Goal: Task Accomplishment & Management: Use online tool/utility

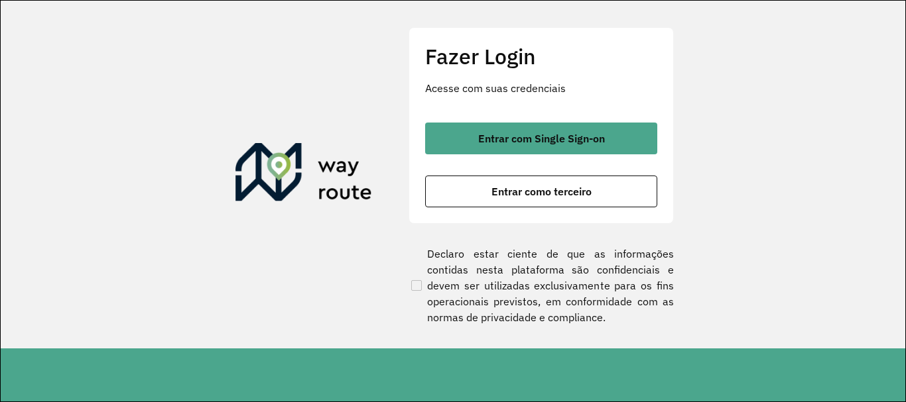
scroll to position [58, 0]
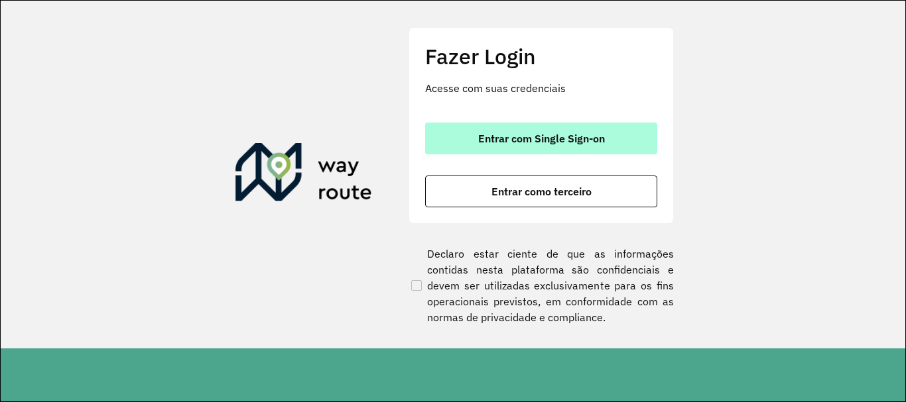
click at [512, 149] on button "Entrar com Single Sign-on" at bounding box center [541, 139] width 232 height 32
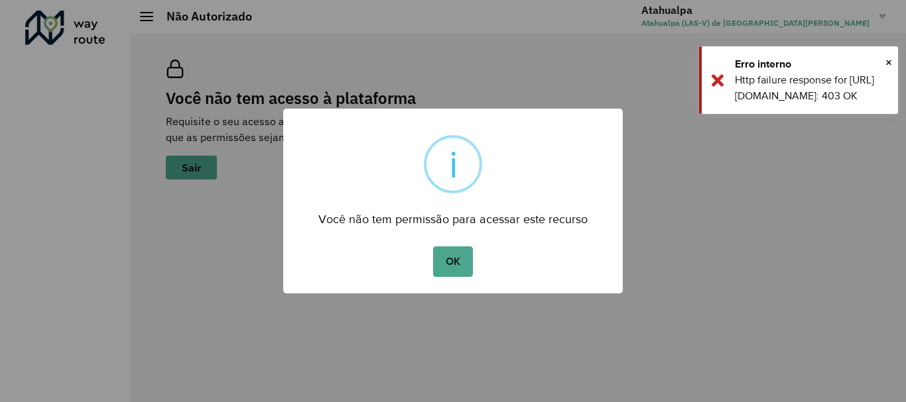
scroll to position [58, 0]
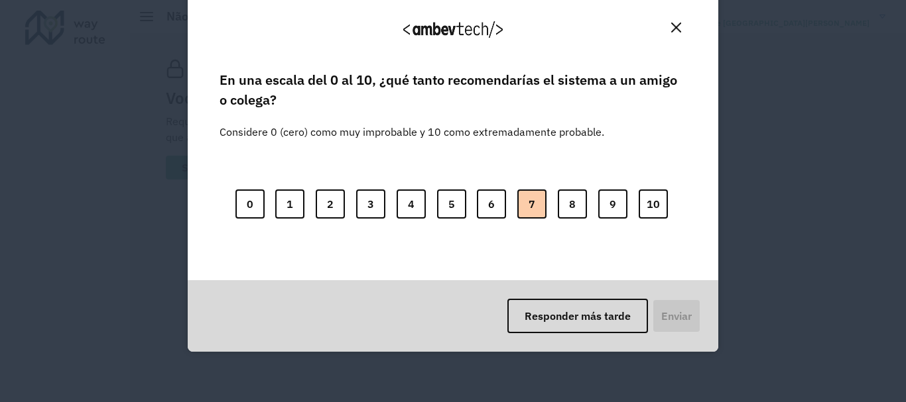
click at [536, 202] on button "7" at bounding box center [531, 204] width 29 height 29
click at [682, 330] on button "Enviar" at bounding box center [674, 316] width 49 height 34
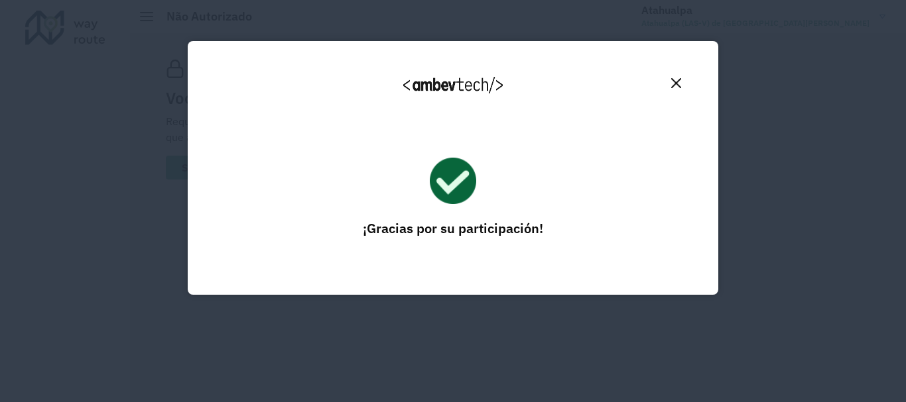
click at [679, 82] on img "Close" at bounding box center [676, 83] width 10 height 10
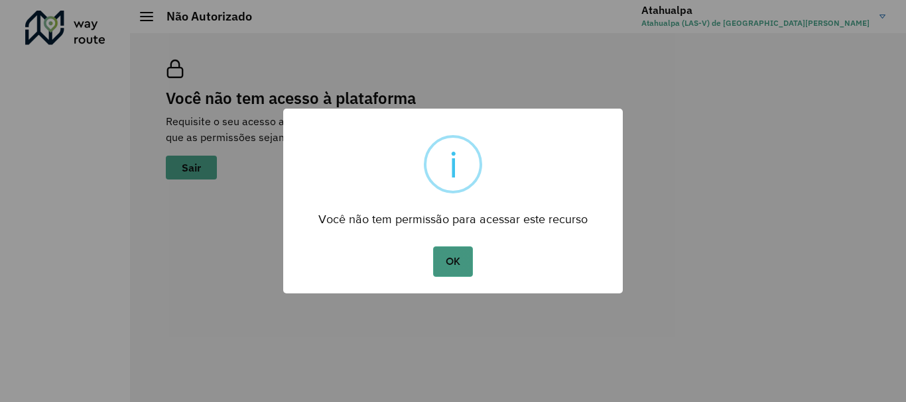
click at [459, 262] on button "OK" at bounding box center [452, 262] width 39 height 30
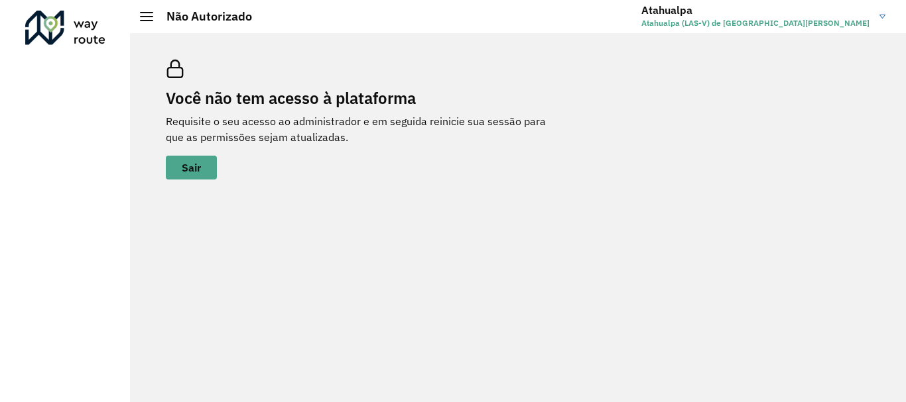
click at [153, 24] on hb-header "Não Autorizado Atahualpa Atahualpa (LAS-V) de San Benito" at bounding box center [518, 16] width 776 height 33
click at [148, 17] on span at bounding box center [146, 16] width 13 height 1
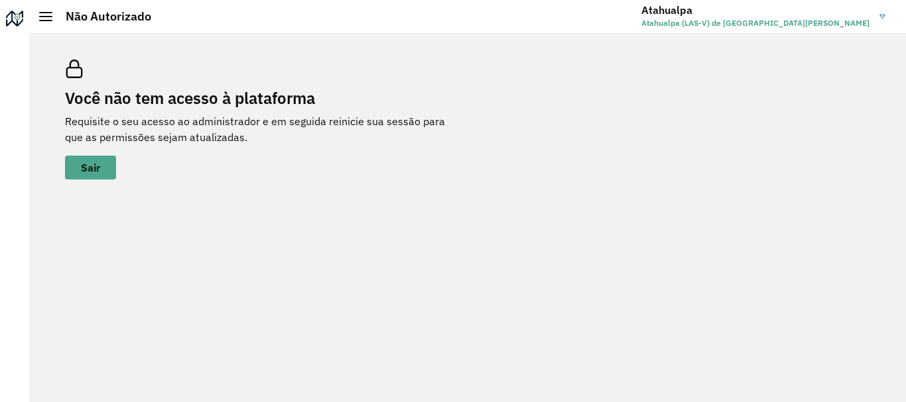
click at [53, 23] on h2 "Não Autorizado" at bounding box center [101, 16] width 99 height 15
click at [100, 168] on span "Sair" at bounding box center [90, 167] width 19 height 11
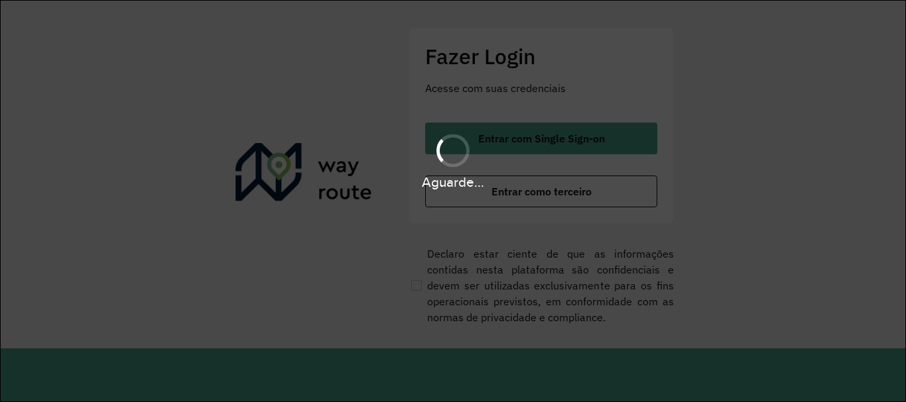
scroll to position [58, 0]
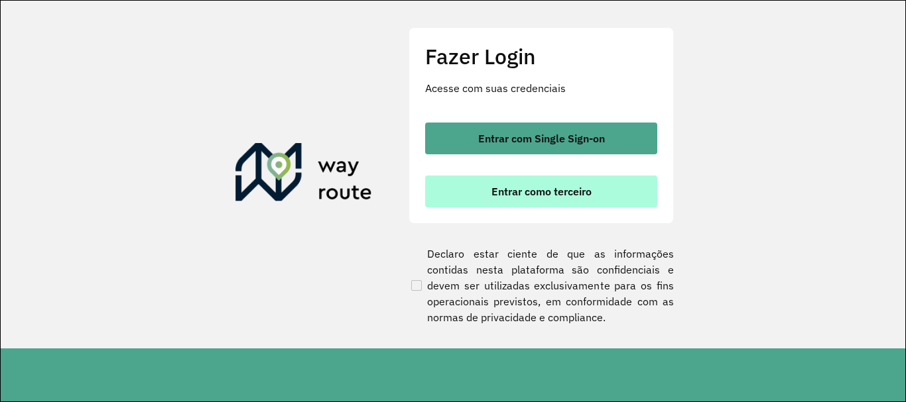
click at [530, 201] on button "Entrar como terceiro" at bounding box center [541, 192] width 232 height 32
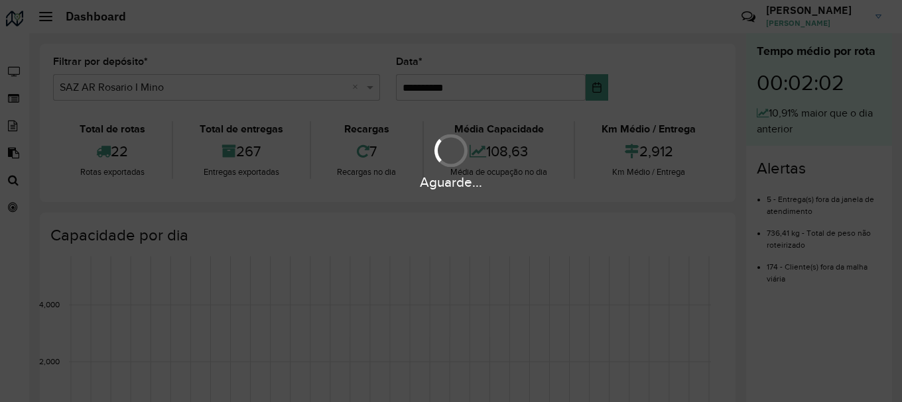
scroll to position [58, 0]
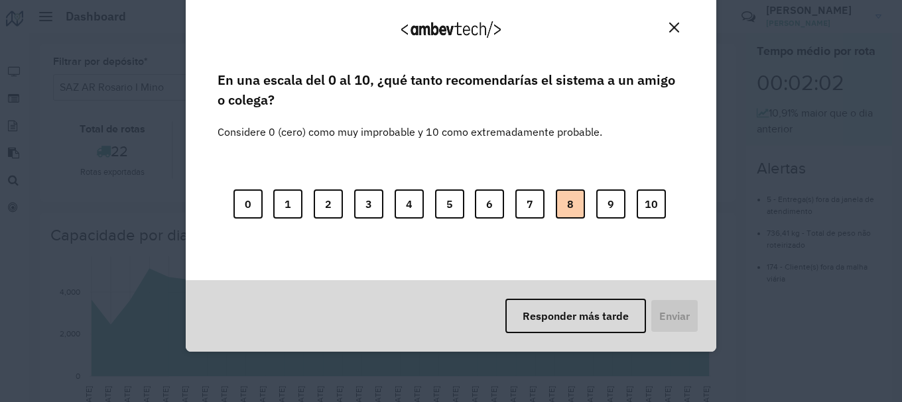
click at [573, 202] on button "8" at bounding box center [570, 204] width 29 height 29
click at [667, 318] on button "Enviar" at bounding box center [672, 316] width 49 height 34
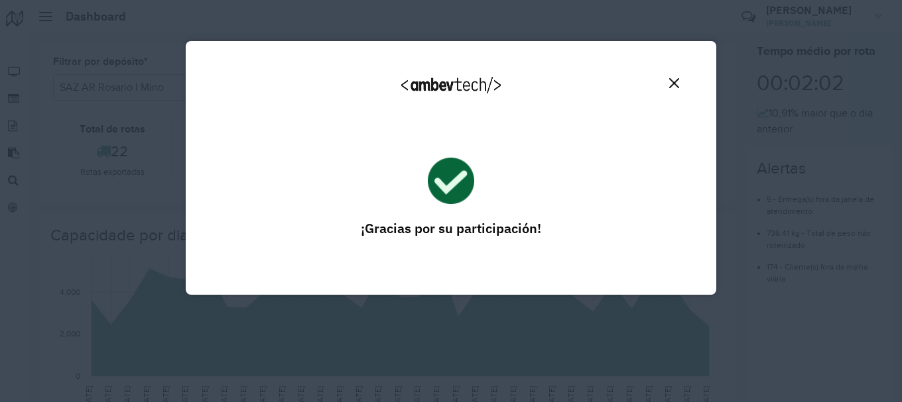
click at [673, 84] on img "Close" at bounding box center [674, 83] width 10 height 10
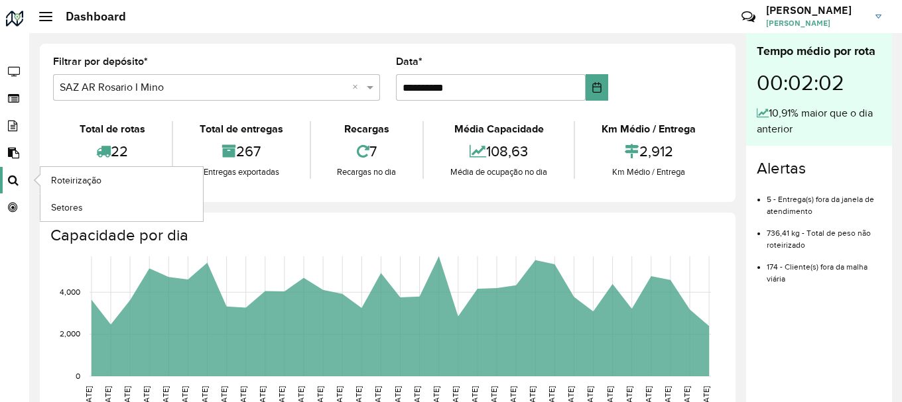
click at [16, 177] on icon at bounding box center [12, 180] width 24 height 11
click at [78, 182] on span "Roteirização" at bounding box center [78, 181] width 54 height 14
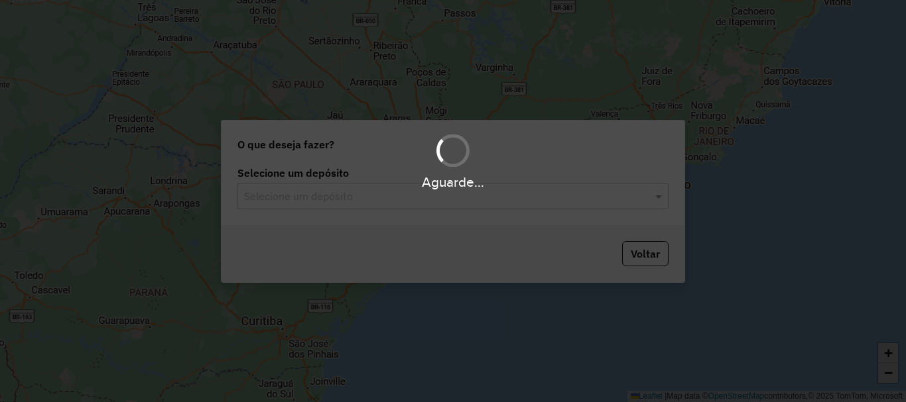
scroll to position [58, 0]
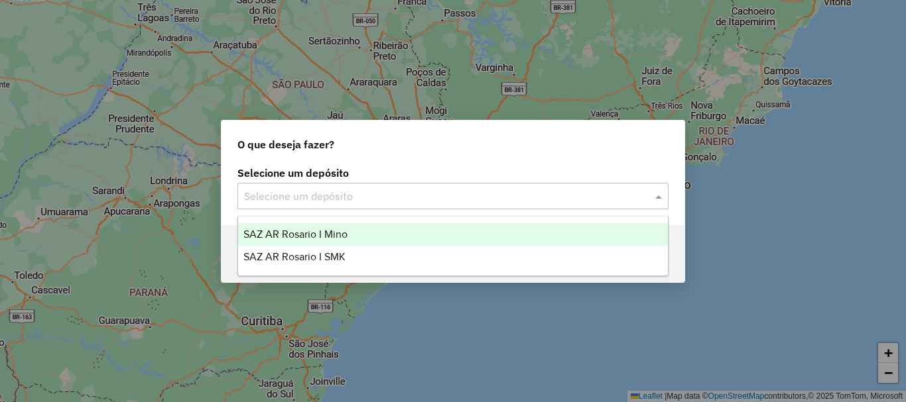
click at [343, 194] on input "text" at bounding box center [439, 197] width 391 height 16
click at [341, 234] on span "SAZ AR Rosario I Mino" at bounding box center [295, 234] width 104 height 11
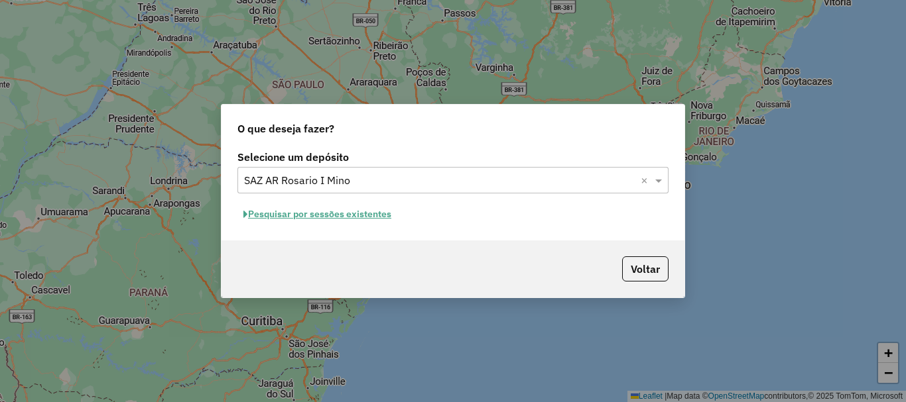
click at [331, 213] on button "Pesquisar por sessões existentes" at bounding box center [317, 214] width 160 height 21
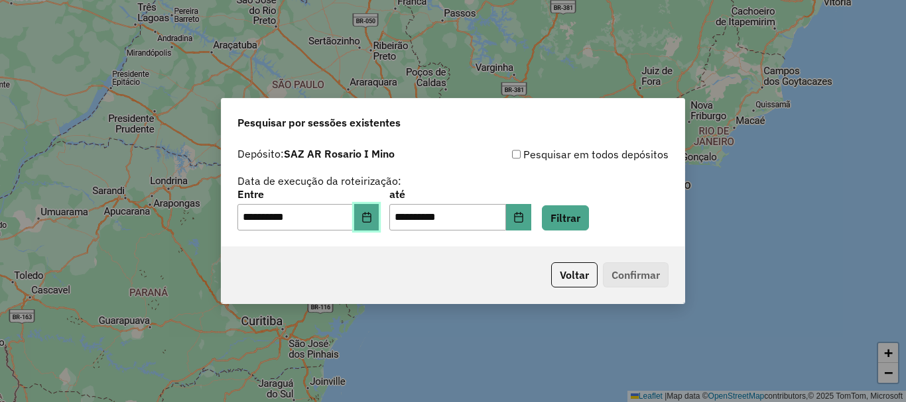
click at [372, 218] on icon "Choose Date" at bounding box center [366, 217] width 11 height 11
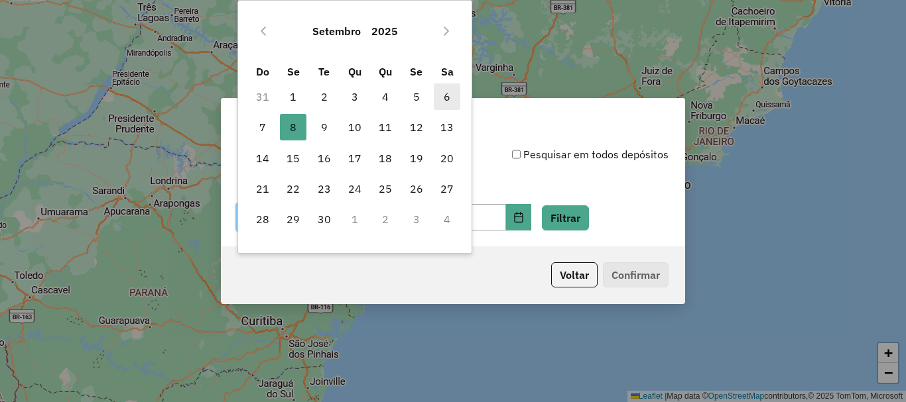
click at [443, 96] on span "6" at bounding box center [447, 97] width 27 height 27
type input "**********"
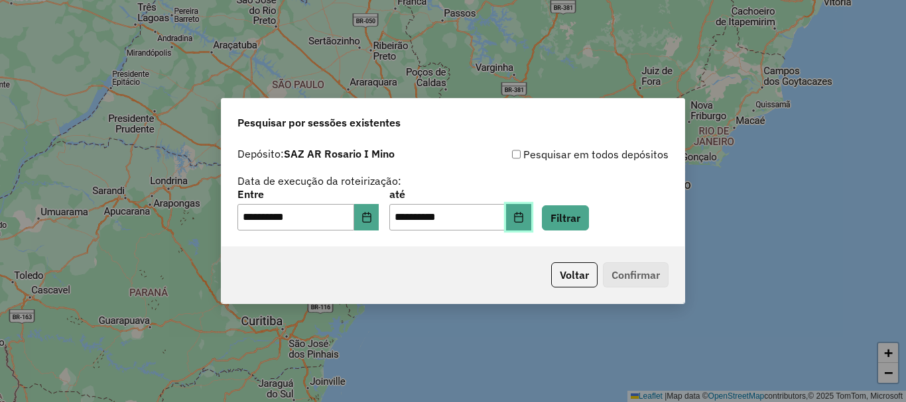
click at [522, 213] on icon "Choose Date" at bounding box center [518, 217] width 9 height 11
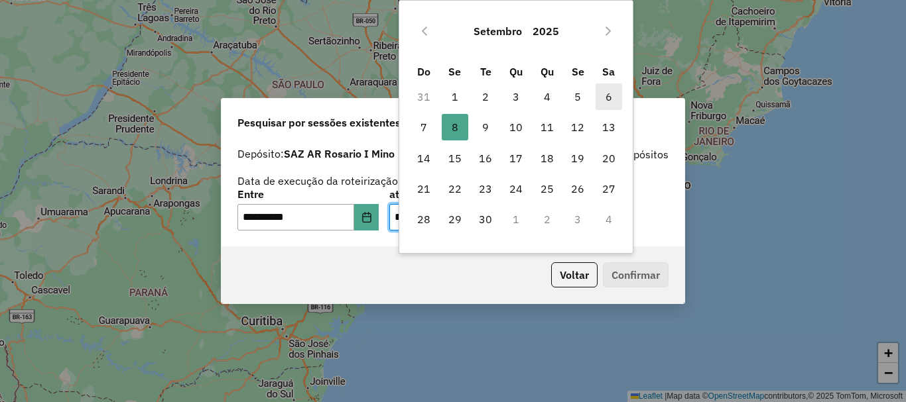
click at [605, 97] on span "6" at bounding box center [608, 97] width 27 height 27
type input "**********"
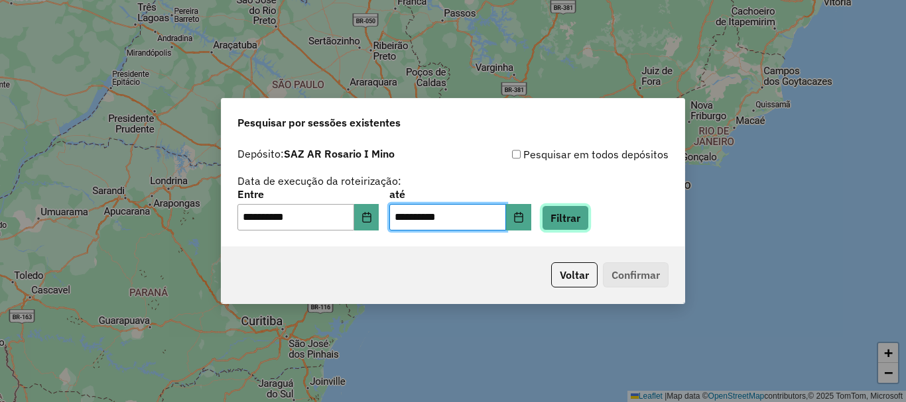
click at [584, 218] on button "Filtrar" at bounding box center [565, 218] width 47 height 25
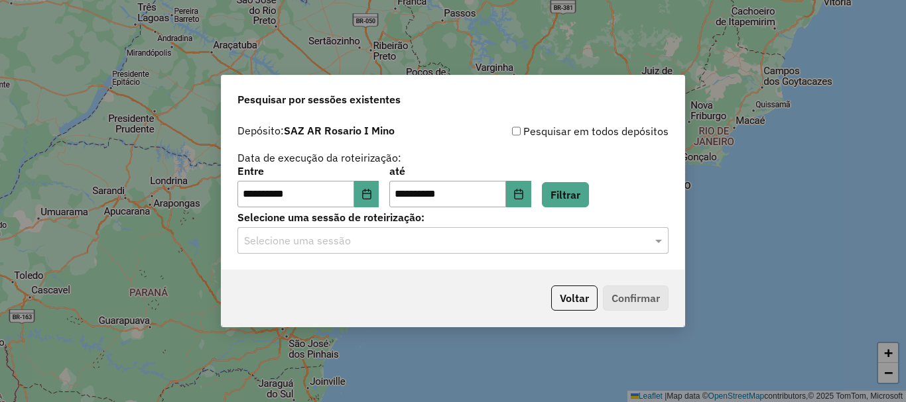
click at [407, 235] on input "text" at bounding box center [439, 241] width 391 height 16
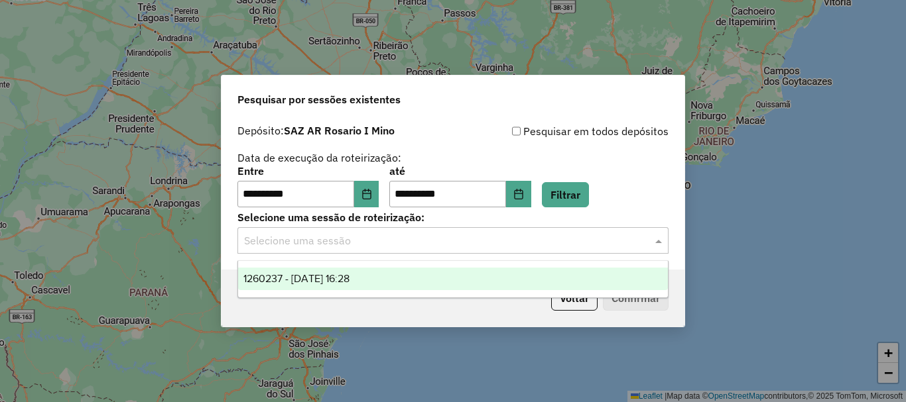
click at [345, 279] on span "1260237 - 06/09/2025 16:28" at bounding box center [296, 278] width 106 height 11
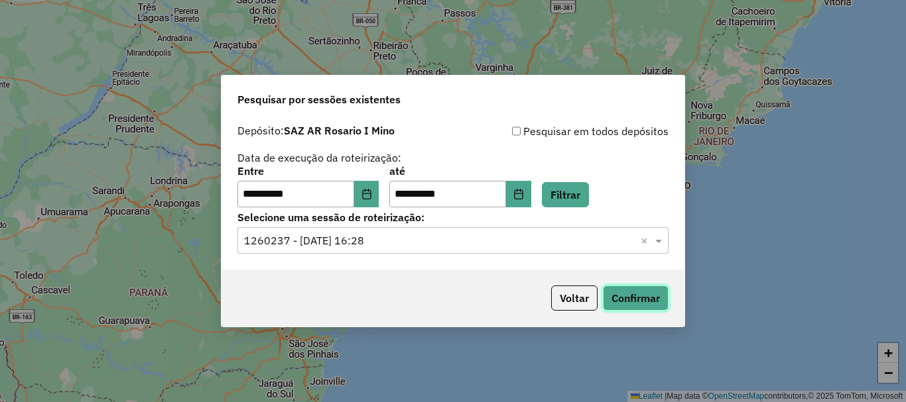
click at [610, 291] on button "Confirmar" at bounding box center [636, 298] width 66 height 25
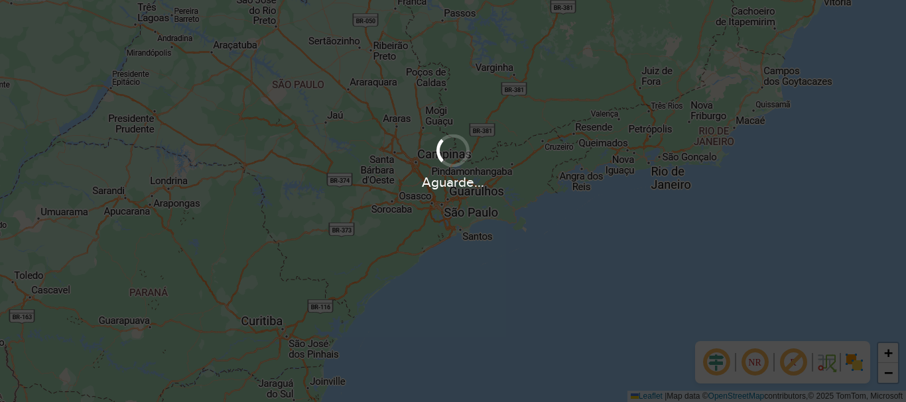
scroll to position [58, 0]
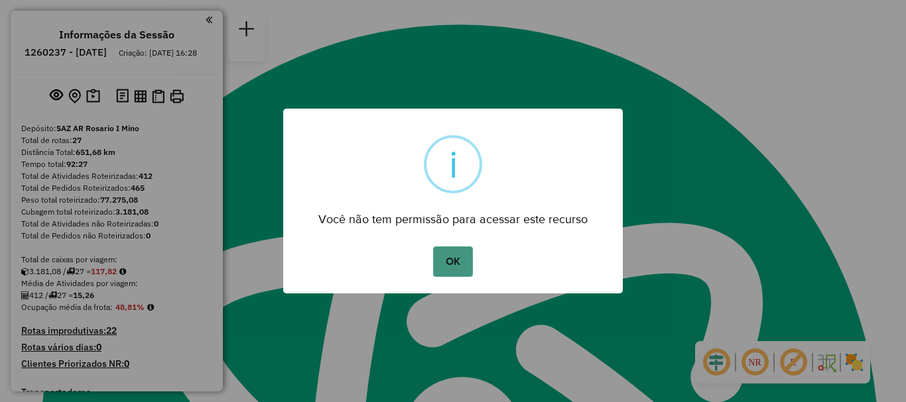
click at [461, 265] on button "OK" at bounding box center [452, 262] width 39 height 30
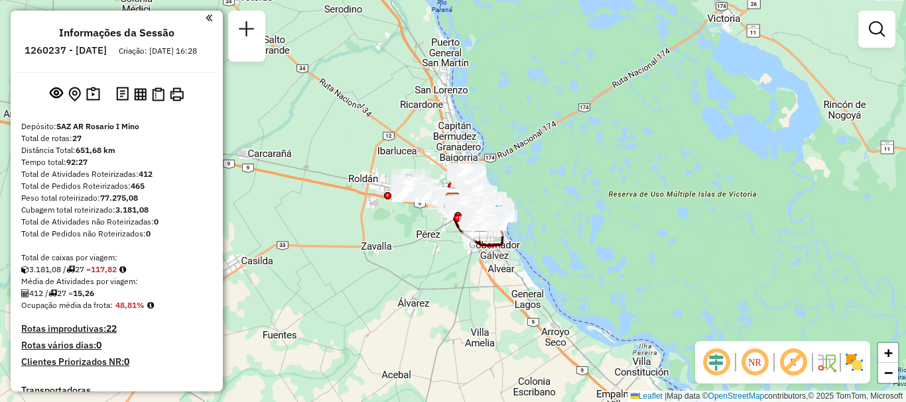
scroll to position [0, 0]
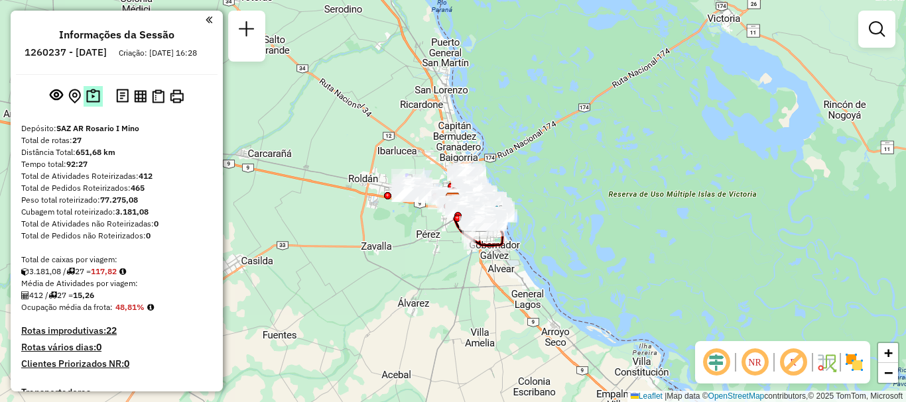
click at [91, 104] on img at bounding box center [93, 96] width 14 height 15
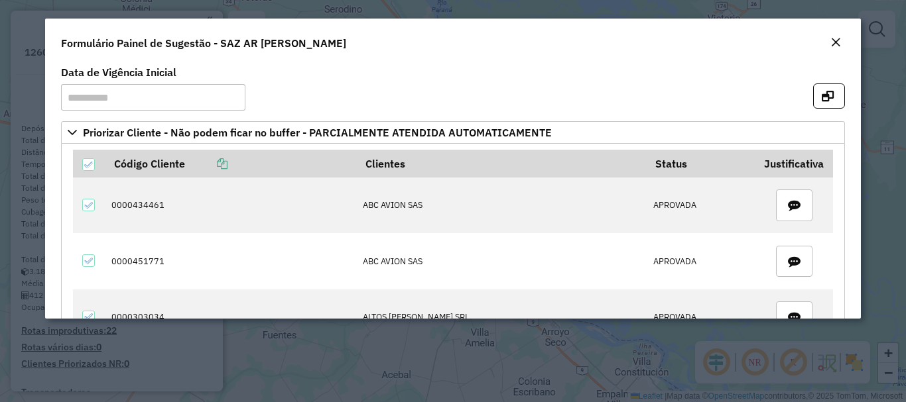
click at [827, 43] on button "Close" at bounding box center [835, 42] width 19 height 17
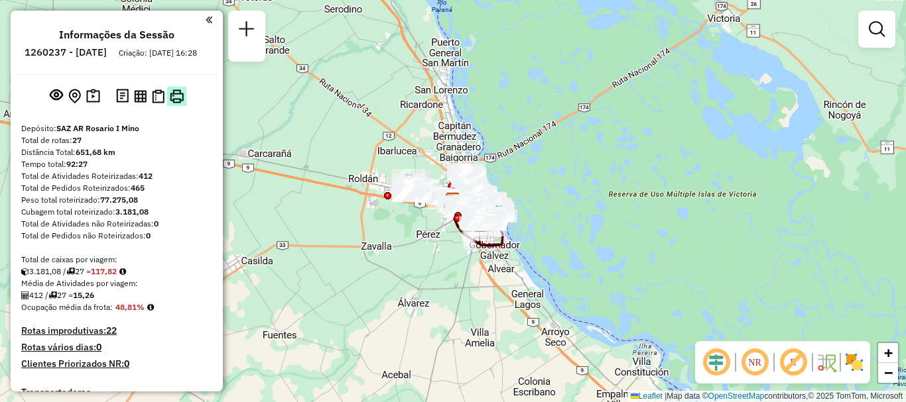
click at [172, 103] on img at bounding box center [177, 97] width 14 height 14
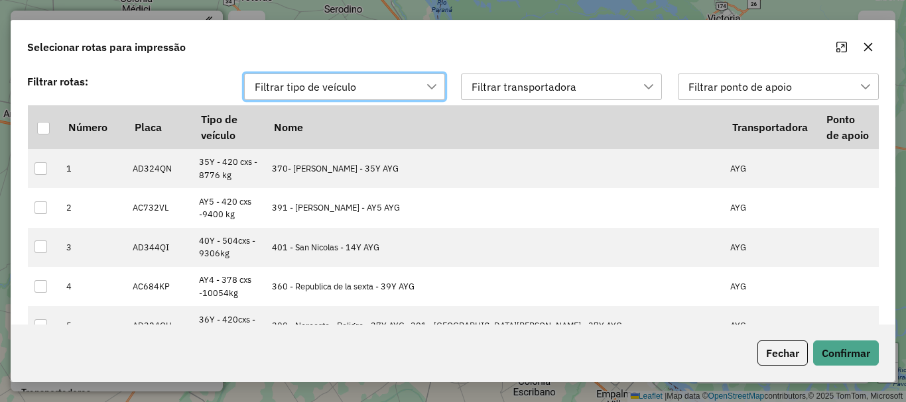
click at [394, 86] on div "Filtrar tipo de veículo" at bounding box center [334, 86] width 169 height 25
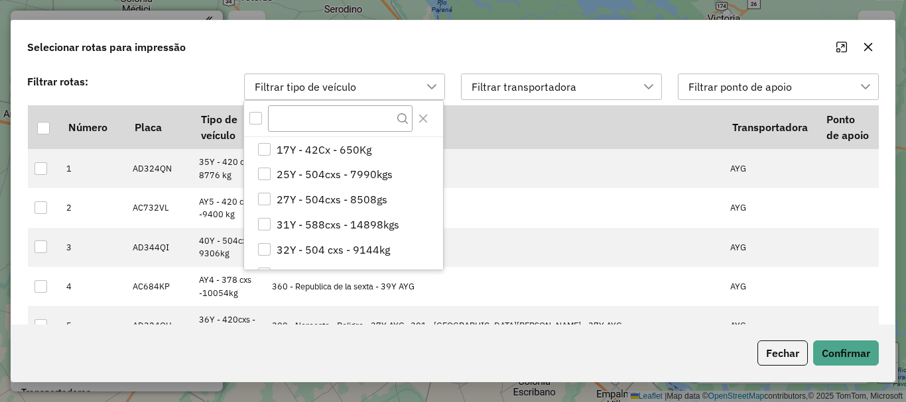
click at [394, 86] on div "Filtrar tipo de veículo" at bounding box center [334, 86] width 169 height 25
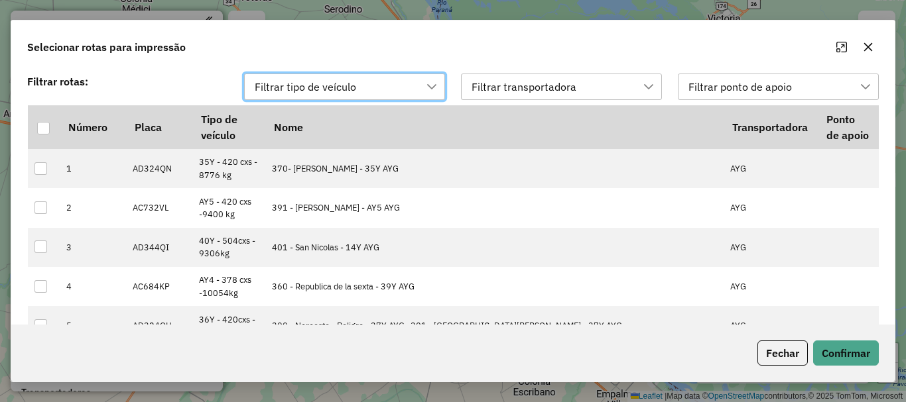
click at [562, 92] on div "Filtrar transportadora" at bounding box center [524, 86] width 114 height 25
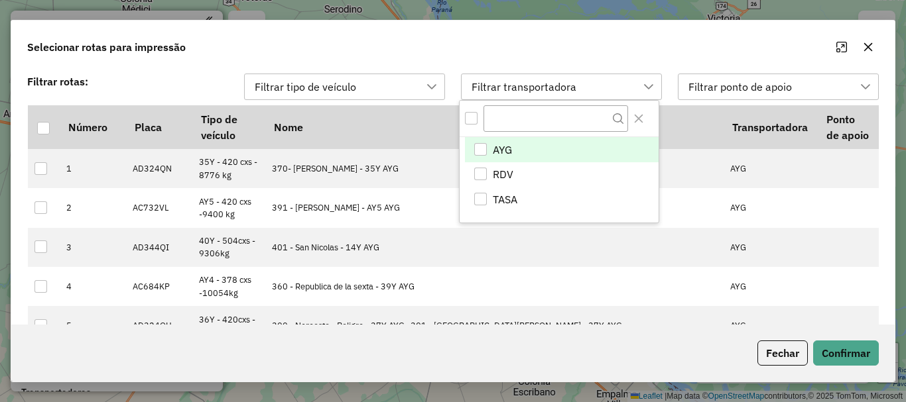
scroll to position [10, 60]
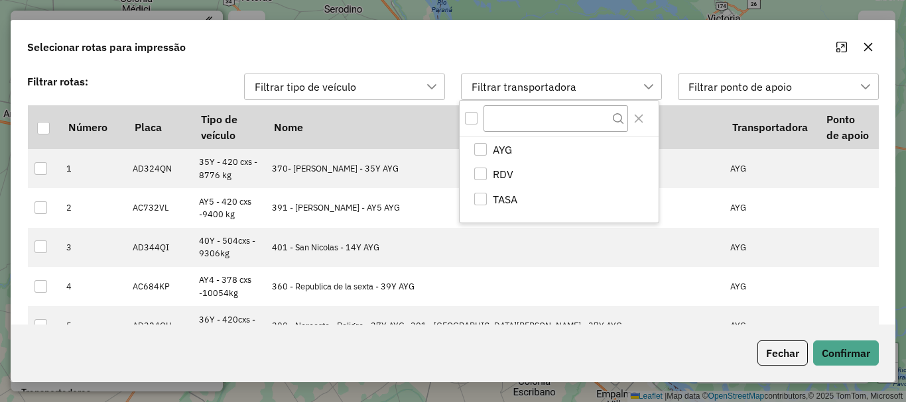
click at [562, 92] on div "Filtrar transportadora" at bounding box center [524, 86] width 114 height 25
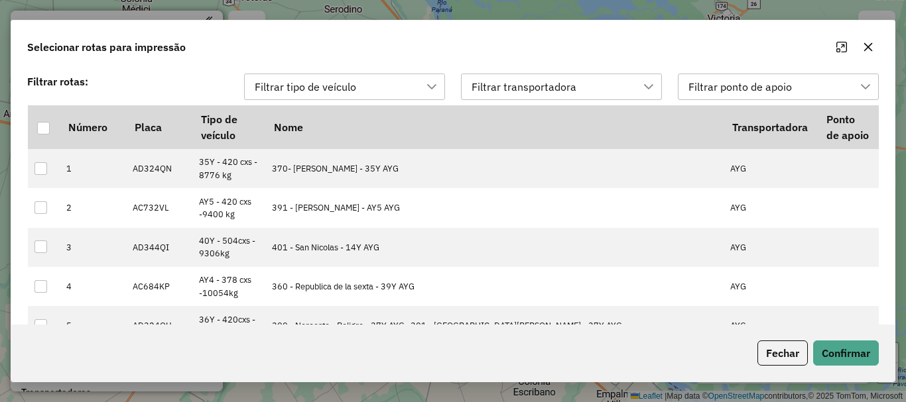
click at [864, 46] on icon "button" at bounding box center [868, 47] width 11 height 11
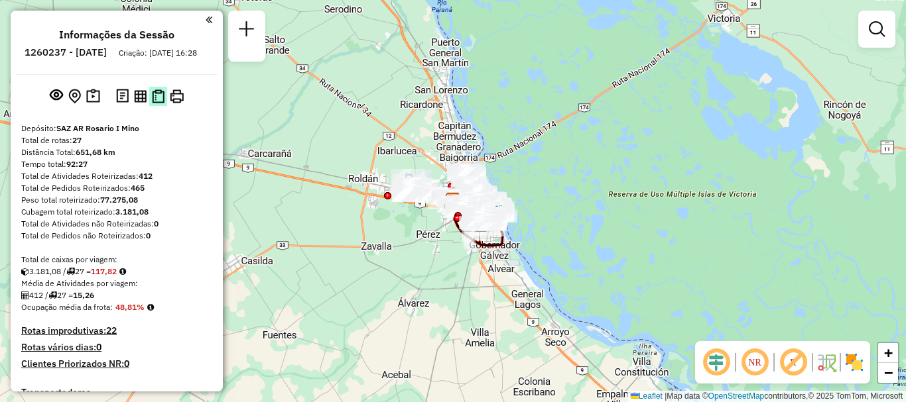
click at [156, 103] on img at bounding box center [158, 97] width 13 height 14
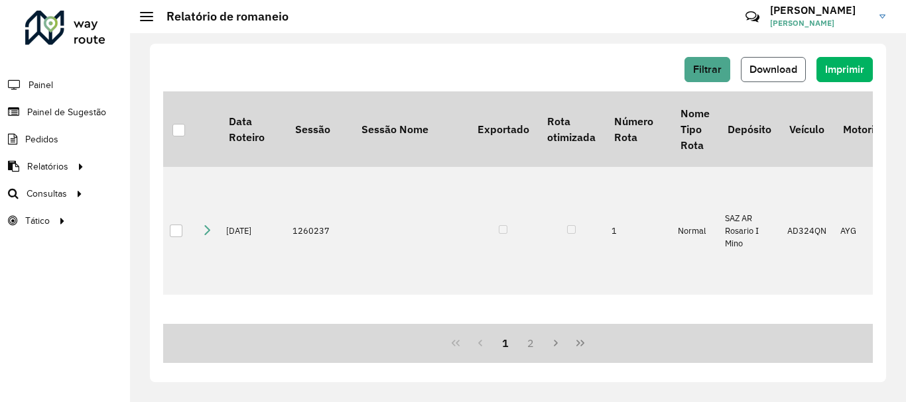
click at [791, 67] on span "Download" at bounding box center [773, 69] width 48 height 11
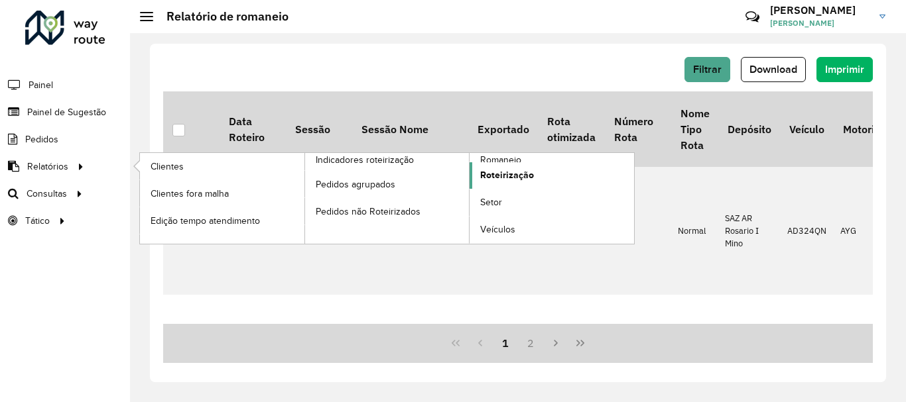
click at [493, 177] on span "Roteirização" at bounding box center [507, 175] width 54 height 14
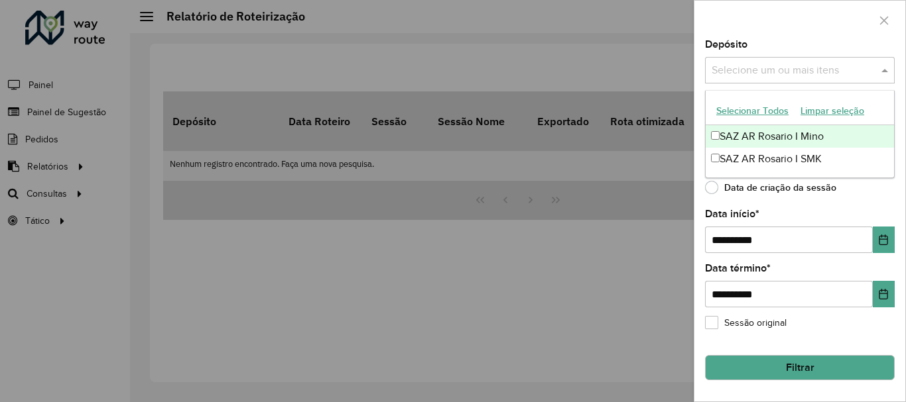
click at [824, 66] on input "text" at bounding box center [793, 71] width 170 height 16
click at [778, 134] on div "SAZ AR Rosario I Mino" at bounding box center [799, 136] width 188 height 23
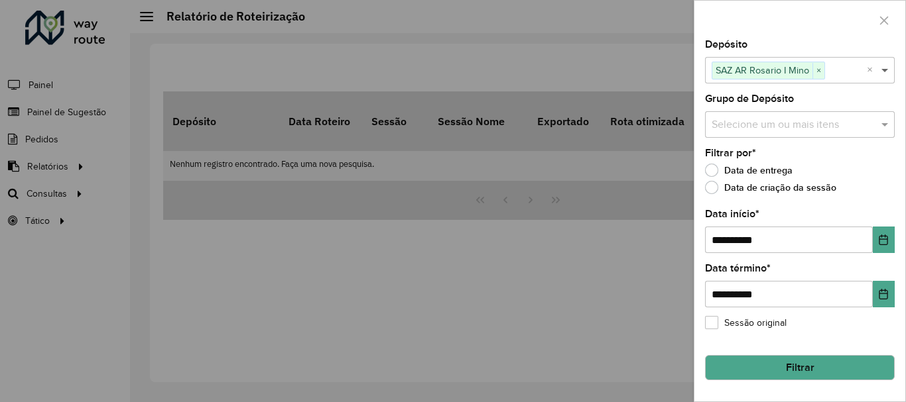
click at [882, 73] on span at bounding box center [886, 70] width 17 height 16
click at [777, 123] on input "text" at bounding box center [793, 125] width 170 height 16
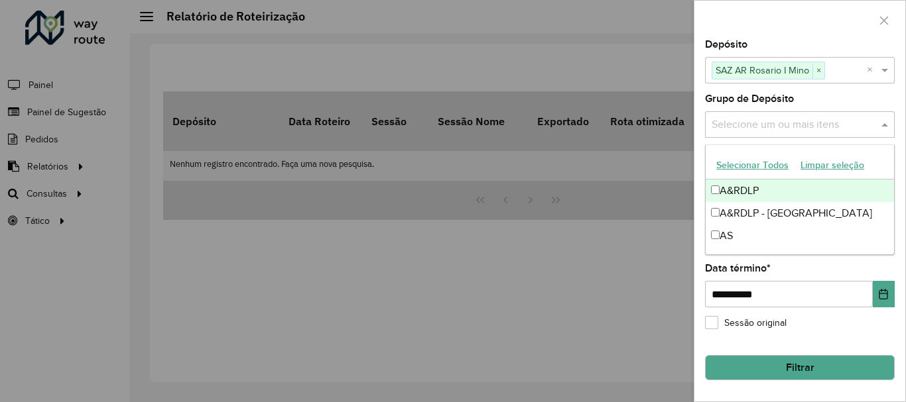
click at [752, 164] on button "Selecionar Todos" at bounding box center [752, 165] width 84 height 21
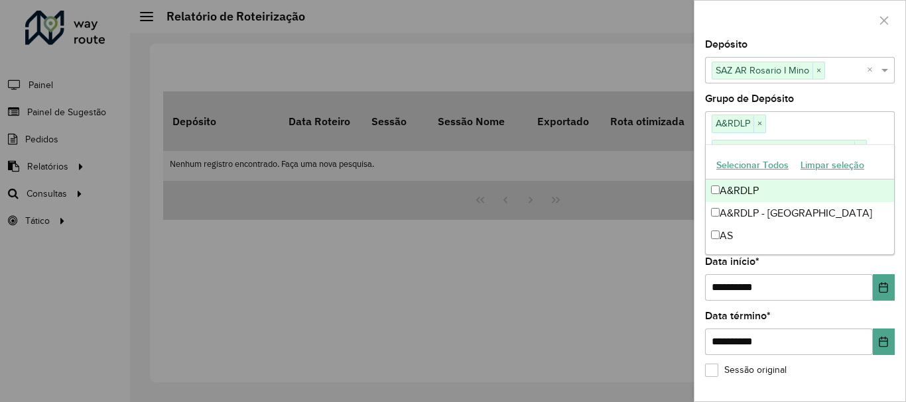
click at [846, 93] on div "**********" at bounding box center [799, 221] width 211 height 362
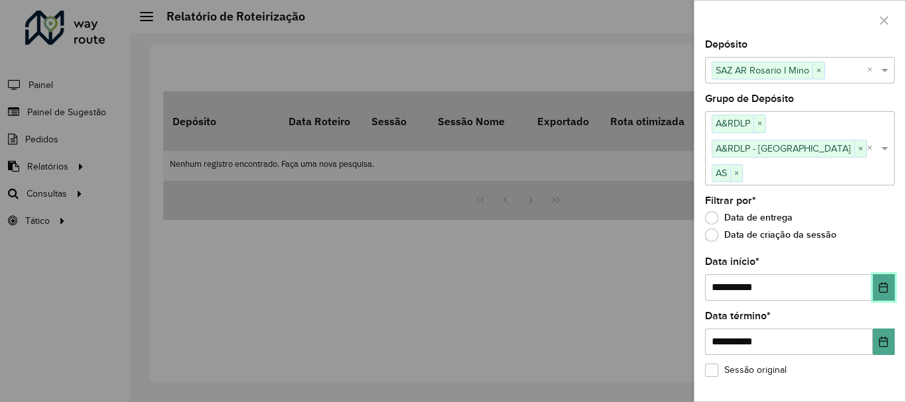
click at [884, 274] on button "Choose Date" at bounding box center [883, 287] width 22 height 27
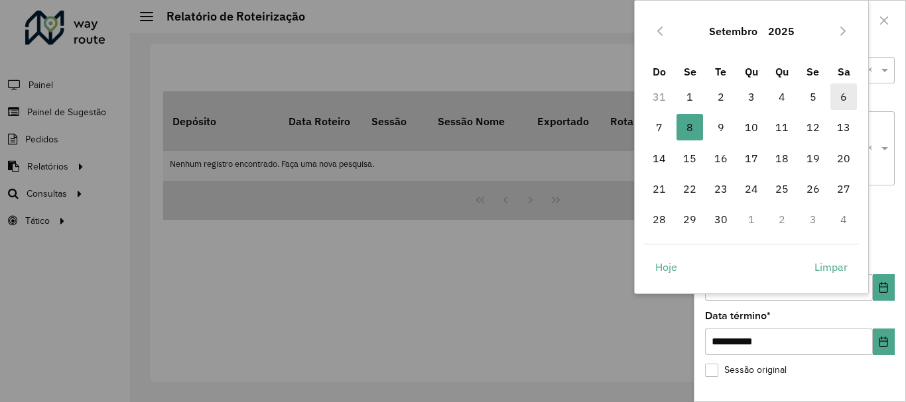
click at [849, 98] on span "6" at bounding box center [843, 97] width 27 height 27
type input "**********"
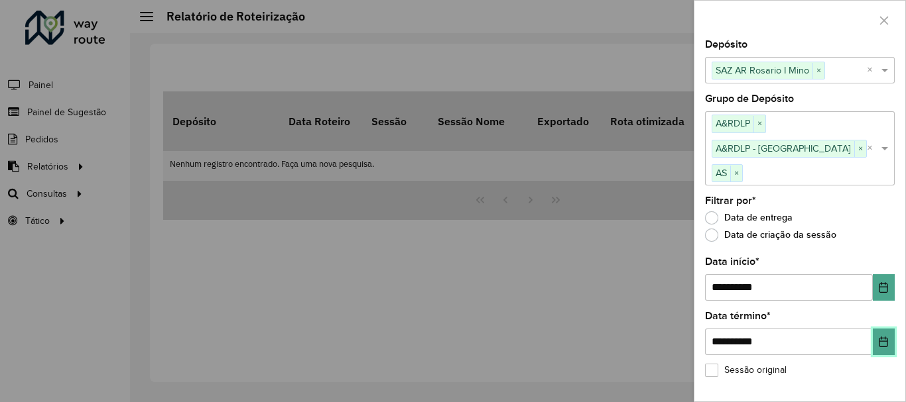
click at [883, 337] on icon "Choose Date" at bounding box center [883, 342] width 9 height 11
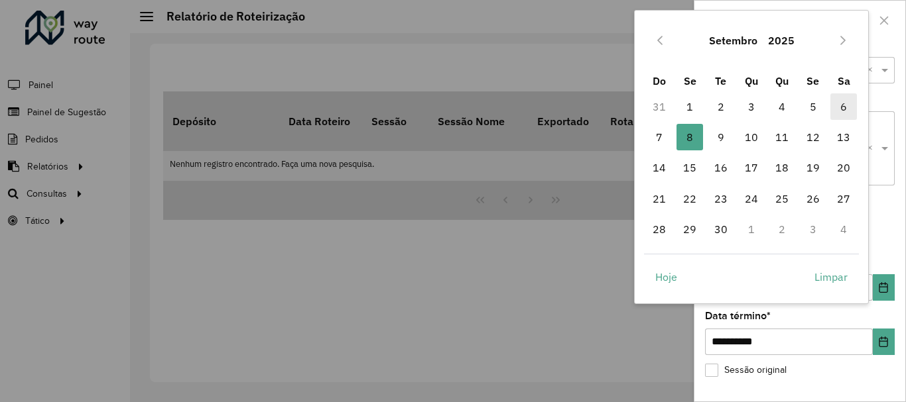
click at [847, 109] on span "6" at bounding box center [843, 106] width 27 height 27
type input "**********"
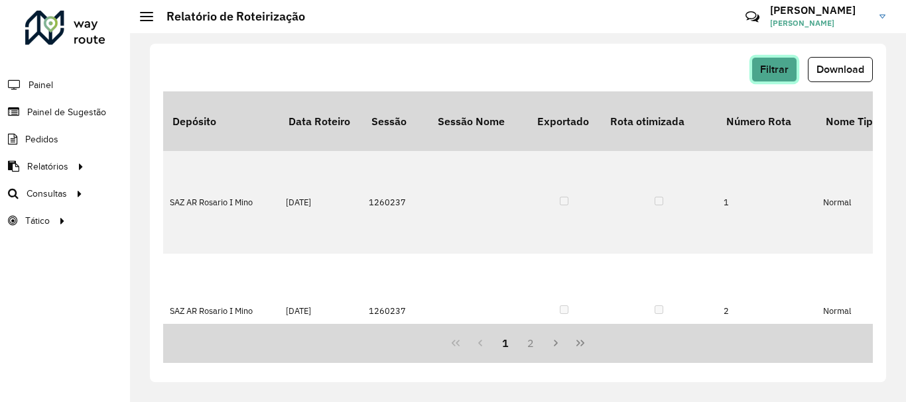
click at [774, 64] on span "Filtrar" at bounding box center [774, 69] width 29 height 11
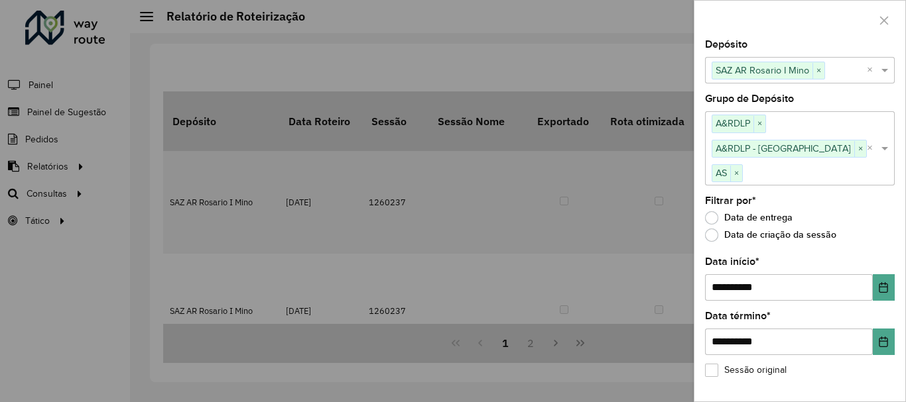
click at [575, 76] on div at bounding box center [453, 201] width 906 height 402
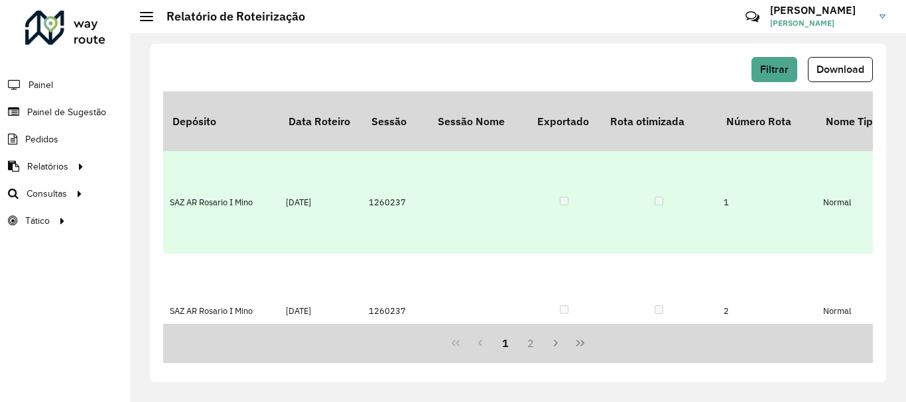
drag, startPoint x: 368, startPoint y: 166, endPoint x: 404, endPoint y: 170, distance: 36.7
type textarea "*******"
click at [404, 170] on td "1260237" at bounding box center [395, 202] width 66 height 102
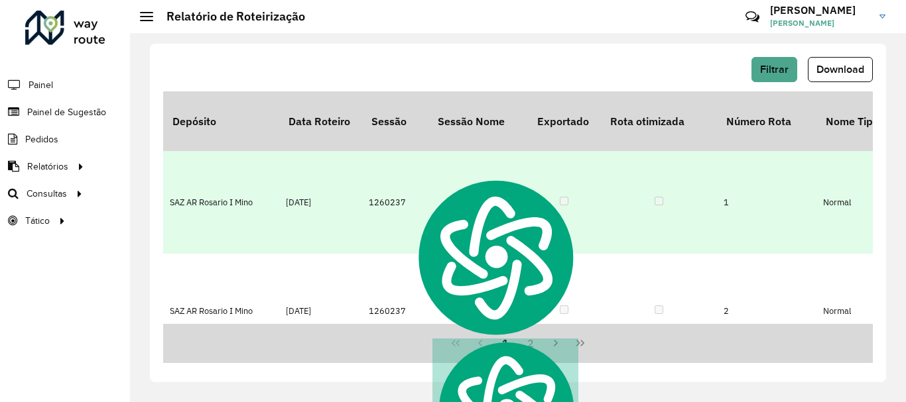
copy td "1260237"
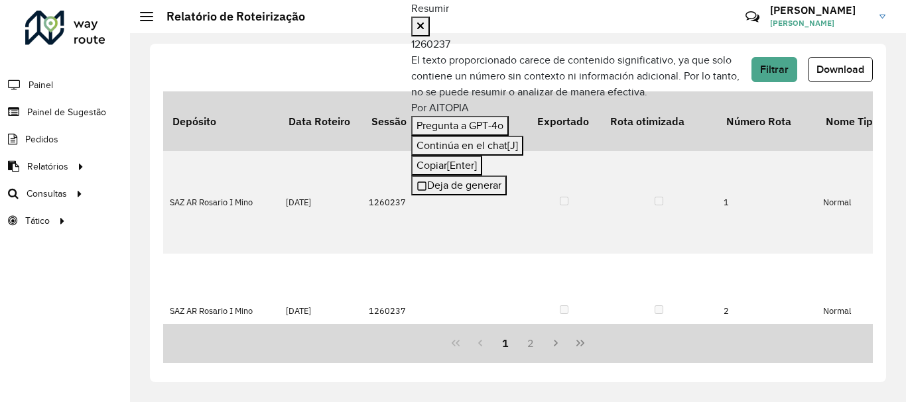
scroll to position [58, 0]
click at [424, 21] on icon at bounding box center [420, 26] width 8 height 11
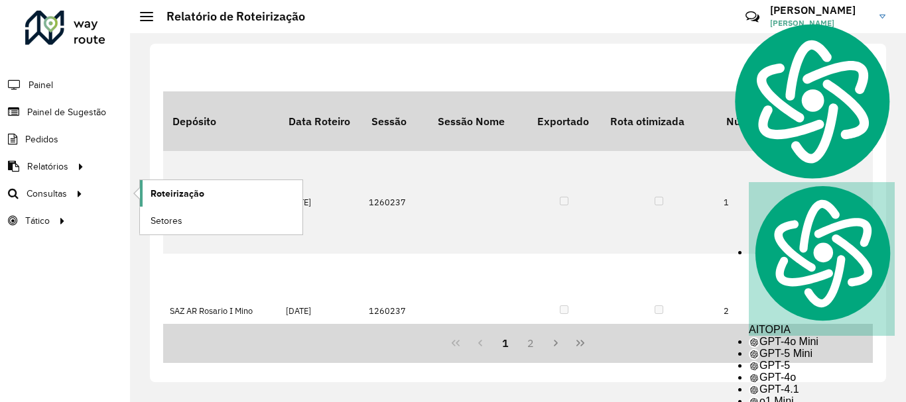
click at [166, 191] on span "Roteirização" at bounding box center [177, 194] width 54 height 14
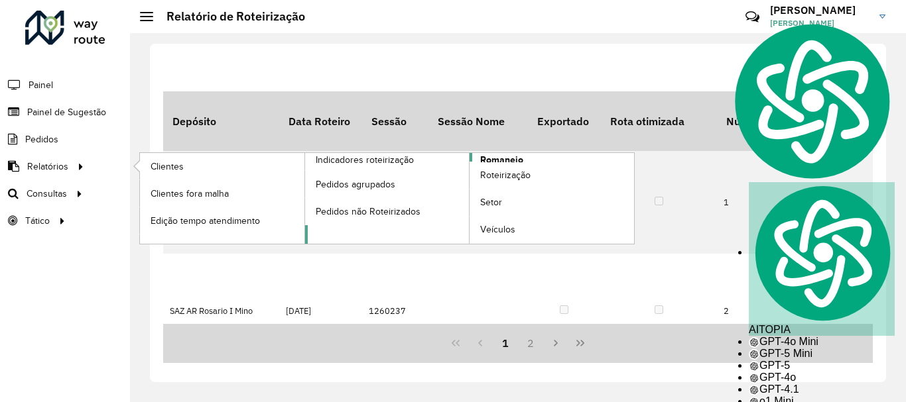
click at [491, 158] on span "Romaneio" at bounding box center [501, 160] width 43 height 14
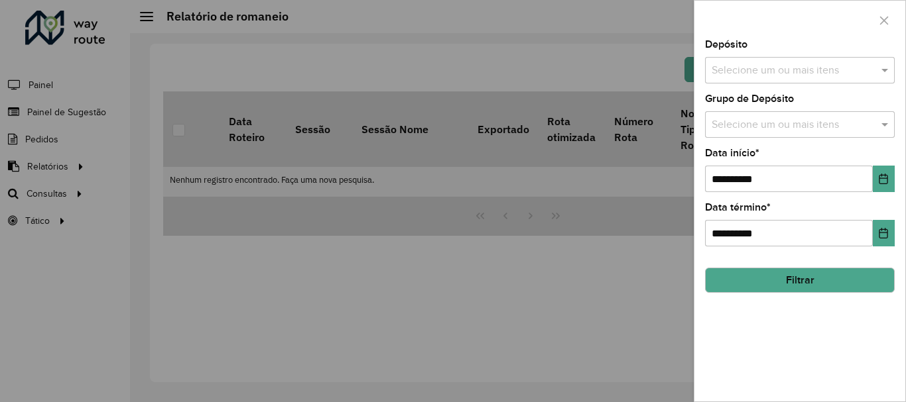
click at [770, 70] on input "text" at bounding box center [793, 71] width 170 height 16
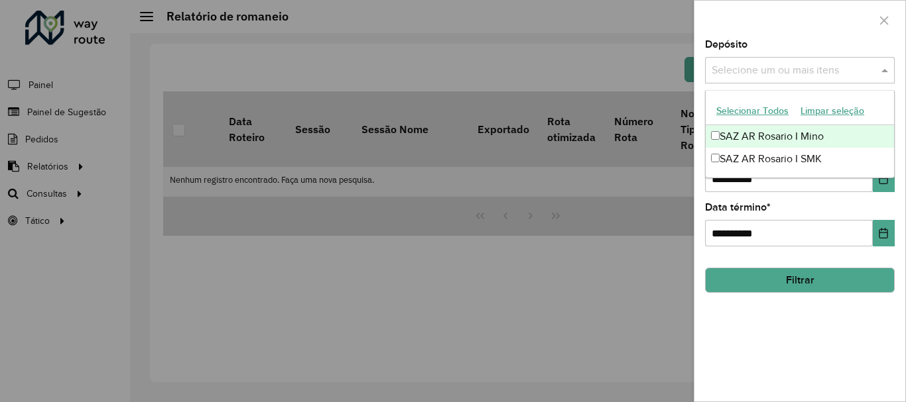
click at [758, 136] on div "SAZ AR Rosario I Mino" at bounding box center [799, 136] width 188 height 23
click at [888, 69] on span at bounding box center [886, 70] width 17 height 16
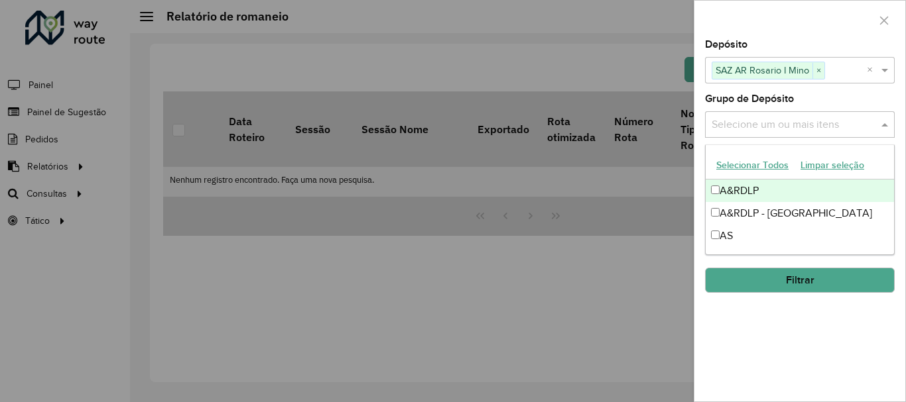
click at [777, 117] on input "text" at bounding box center [793, 125] width 170 height 16
click at [772, 125] on input "text" at bounding box center [793, 125] width 170 height 16
click at [730, 168] on button "Selecionar Todos" at bounding box center [752, 165] width 84 height 21
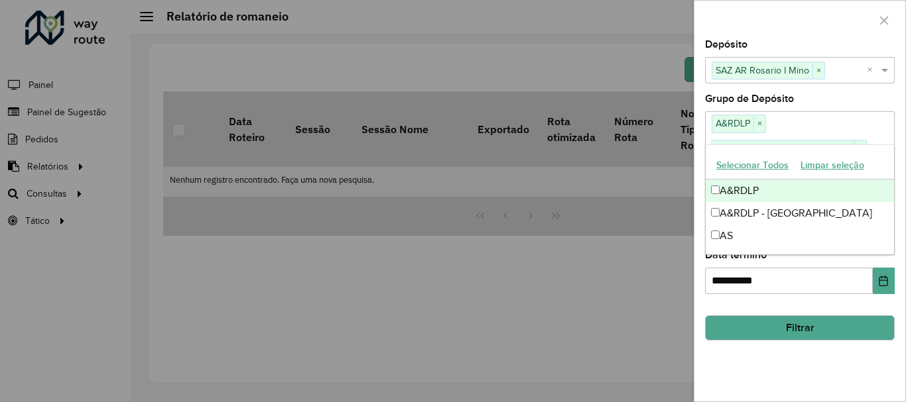
click at [846, 103] on div "Grupo de Depósito Selecione um ou mais itens A&RDLP × A&RDLP - Argentina × AS ×…" at bounding box center [800, 139] width 190 height 91
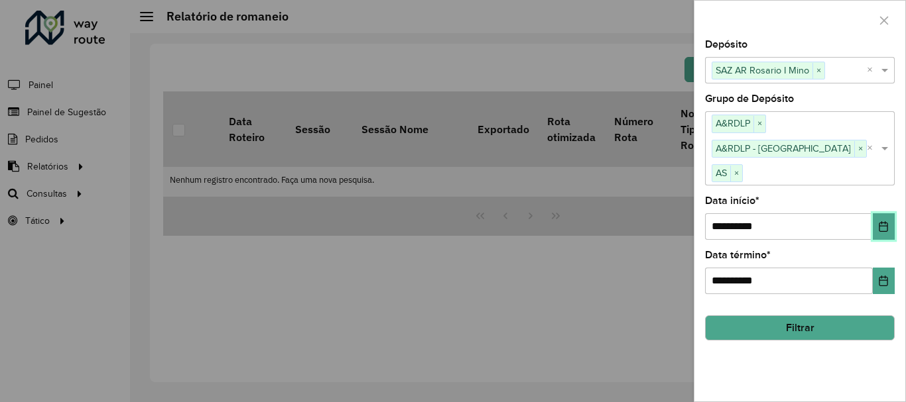
click at [887, 221] on icon "Choose Date" at bounding box center [883, 226] width 9 height 11
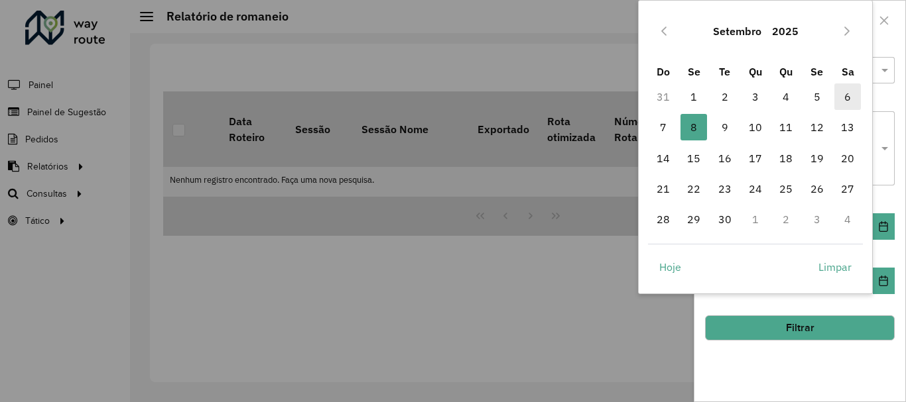
click at [849, 107] on span "6" at bounding box center [847, 97] width 27 height 27
type input "**********"
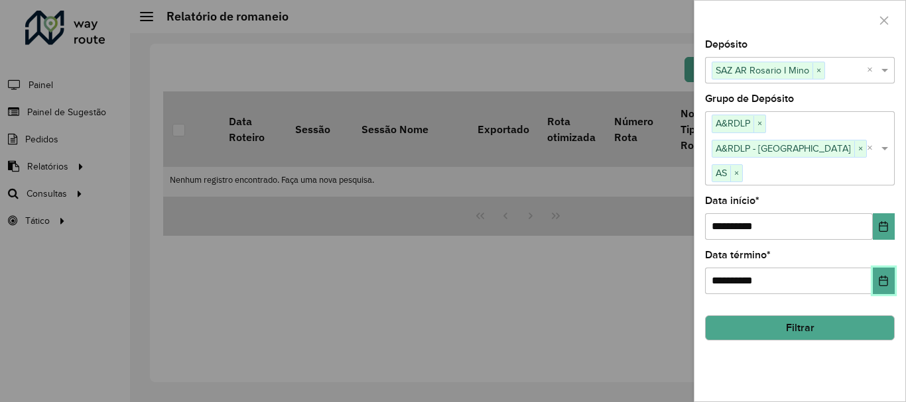
click at [881, 276] on icon "Choose Date" at bounding box center [883, 281] width 11 height 11
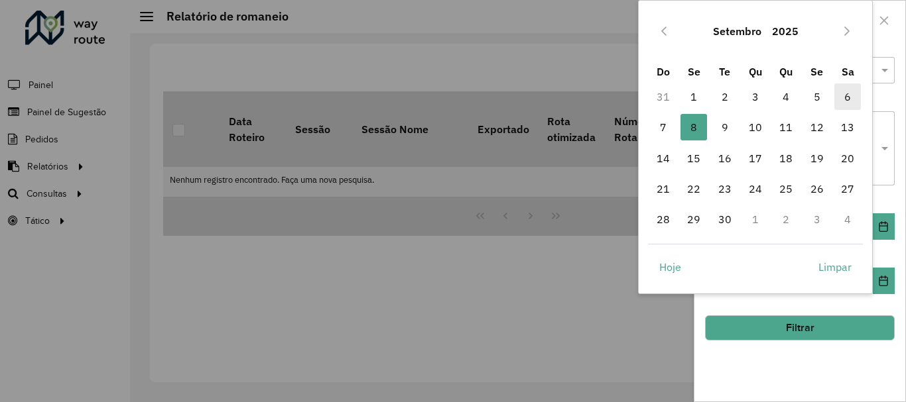
click at [843, 89] on span "6" at bounding box center [847, 97] width 27 height 27
type input "**********"
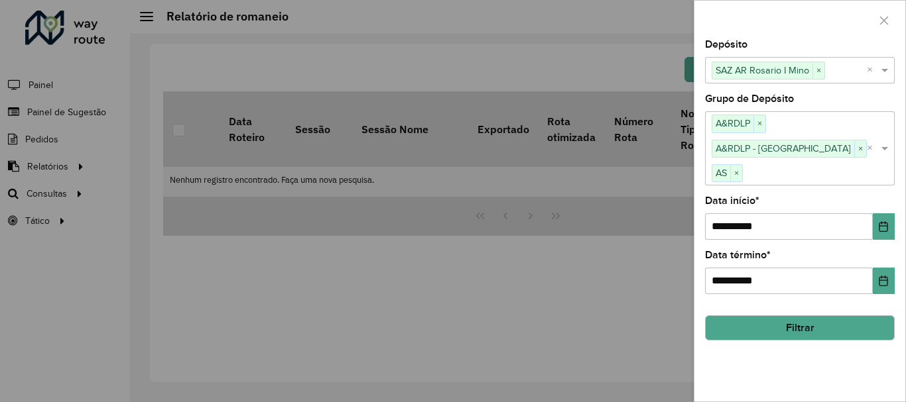
click at [772, 316] on button "Filtrar" at bounding box center [800, 328] width 190 height 25
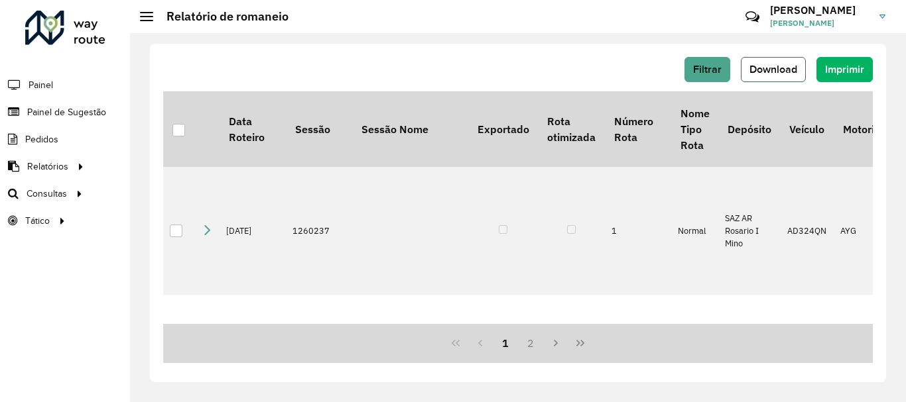
click at [780, 69] on span "Download" at bounding box center [773, 69] width 48 height 11
click at [101, 257] on div "Roteirizador AmbevTech Painel Painel de Sugestão Pedidos Relatórios Clientes Cl…" at bounding box center [65, 201] width 130 height 402
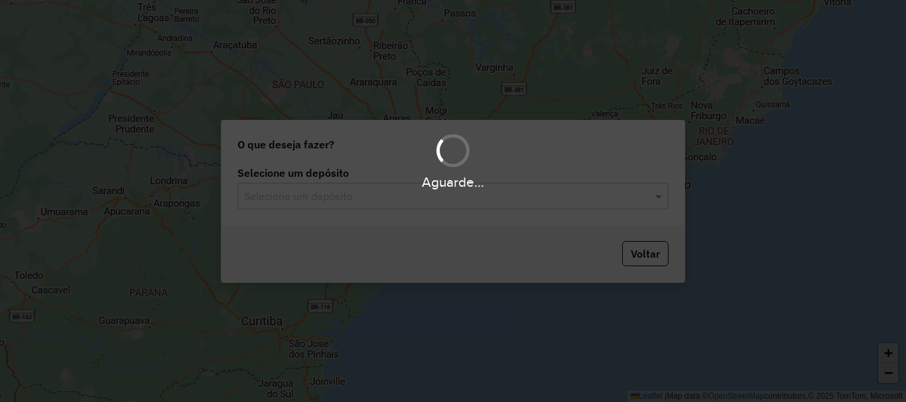
scroll to position [58, 0]
